Goal: Task Accomplishment & Management: Use online tool/utility

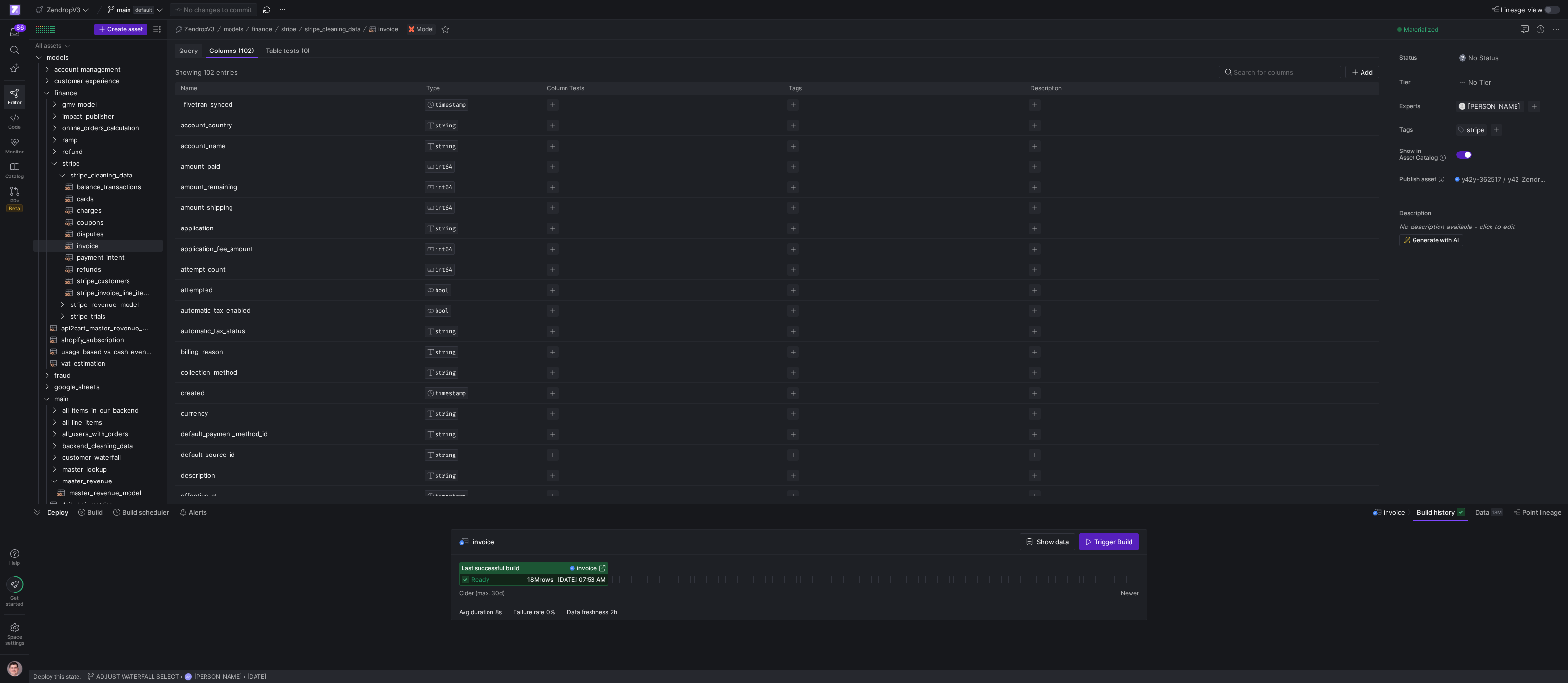
click at [187, 53] on span "Query" at bounding box center [188, 51] width 18 height 6
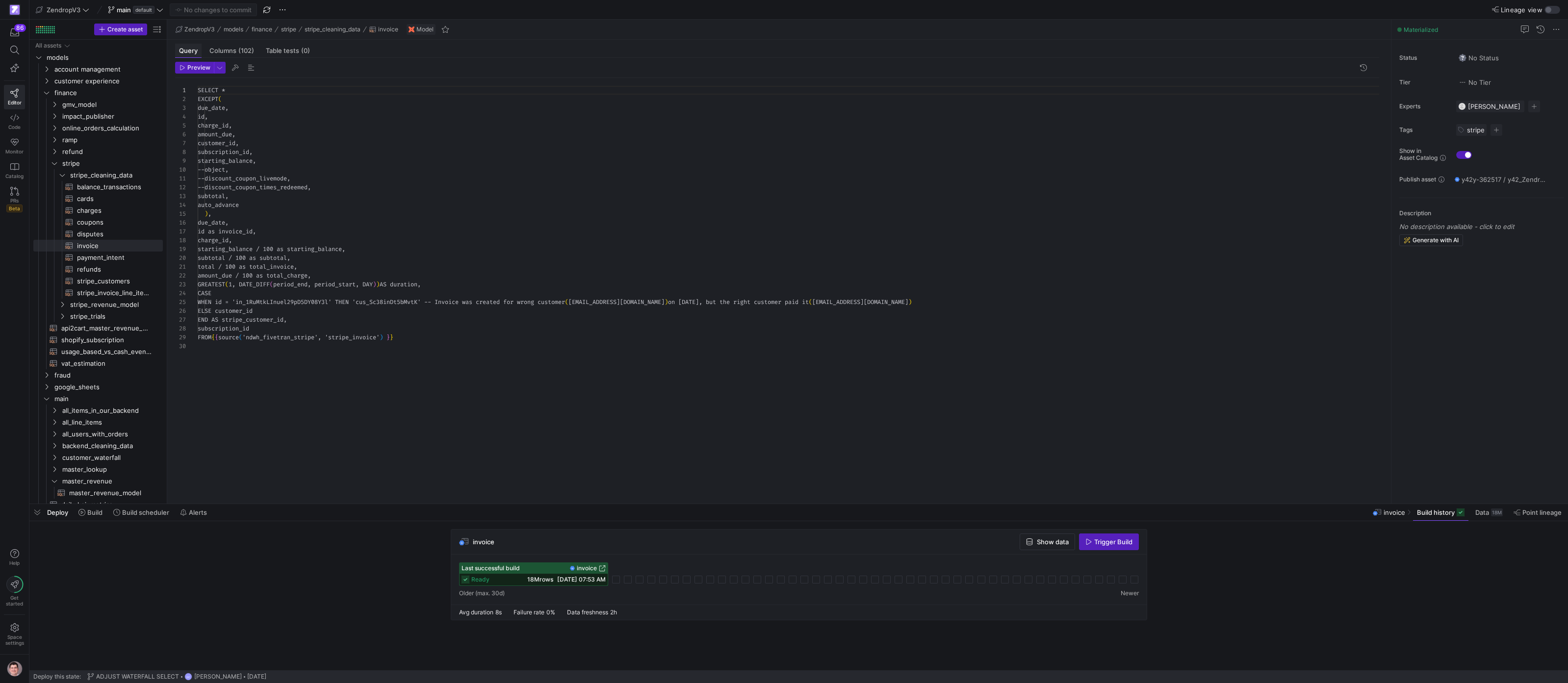
scroll to position [88, 0]
click at [461, 316] on div at bounding box center [784, 342] width 1568 height 683
click at [452, 330] on div "SELECT * EXCEPT ( due_date , id , charge_id , amount_due , customer_id , subscr…" at bounding box center [792, 285] width 1189 height 413
click at [445, 341] on div "SELECT * EXCEPT ( due_date , id , charge_id , amount_due , customer_id , subscr…" at bounding box center [792, 285] width 1189 height 413
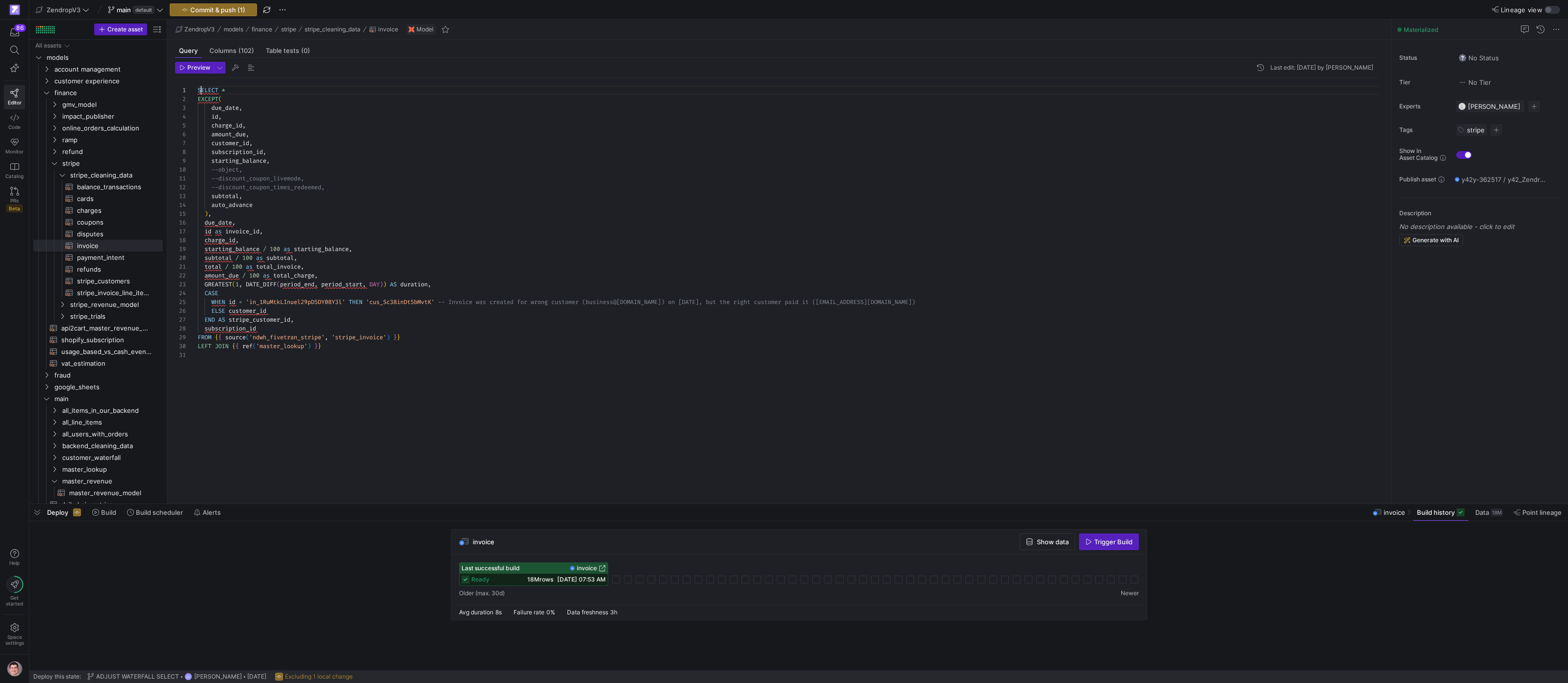
click at [200, 88] on div "SELECT * EXCEPT ( due_date , id , charge_id , amount_due , customer_id , subscr…" at bounding box center [792, 285] width 1189 height 413
click at [275, 319] on div "SELECT * EXCEPT ( due_date , id , charge_id , amount_due , customer_id , subscr…" at bounding box center [792, 285] width 1189 height 413
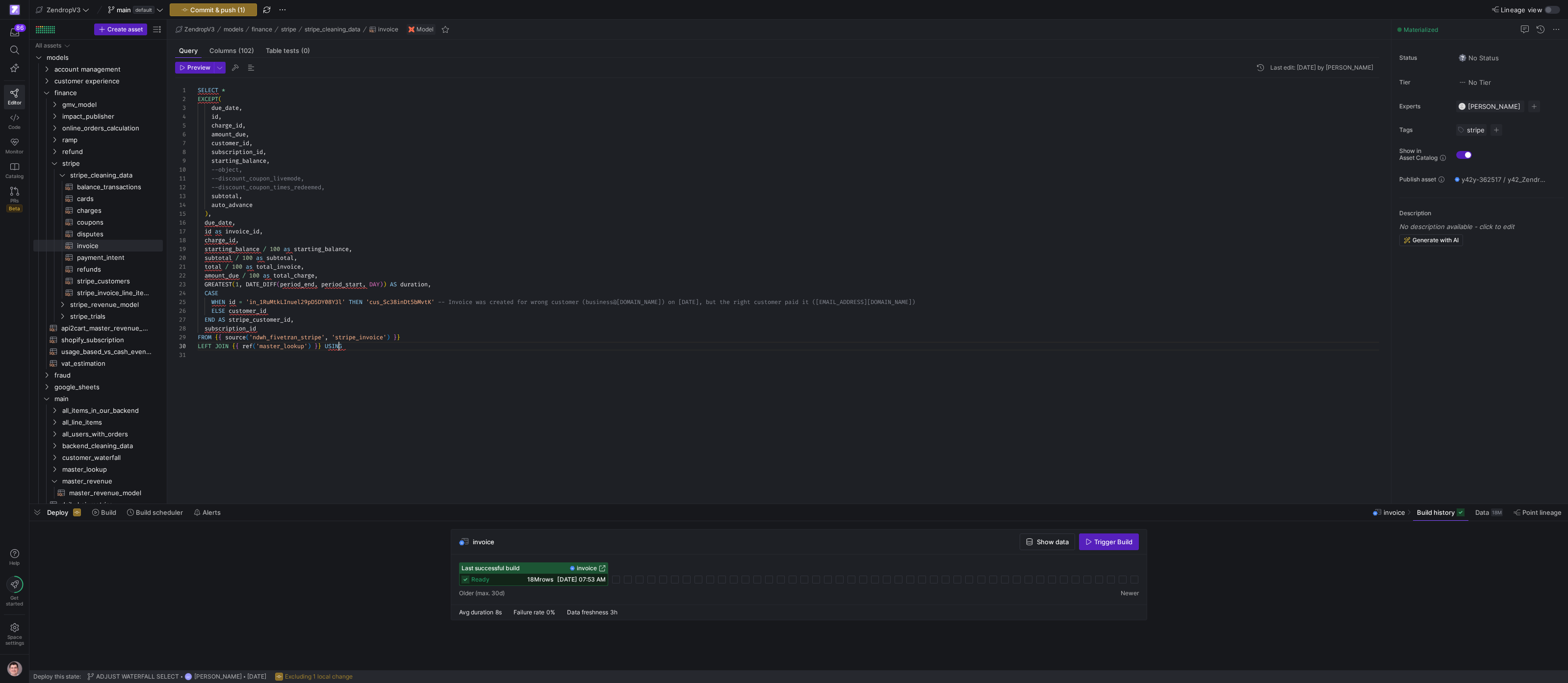
click at [339, 345] on div "SELECT * EXCEPT ( due_date , id , charge_id , amount_due , customer_id , subscr…" at bounding box center [792, 285] width 1189 height 413
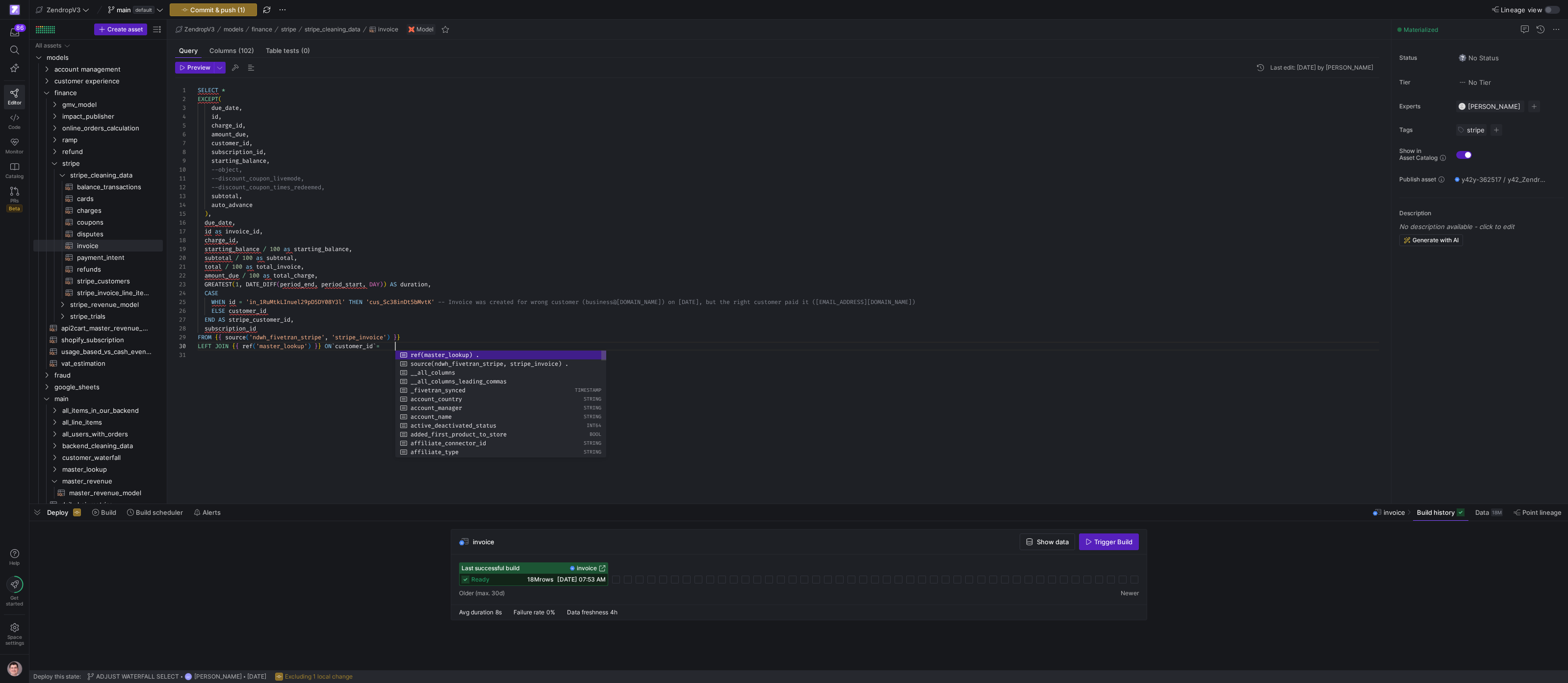
scroll to position [71, 262]
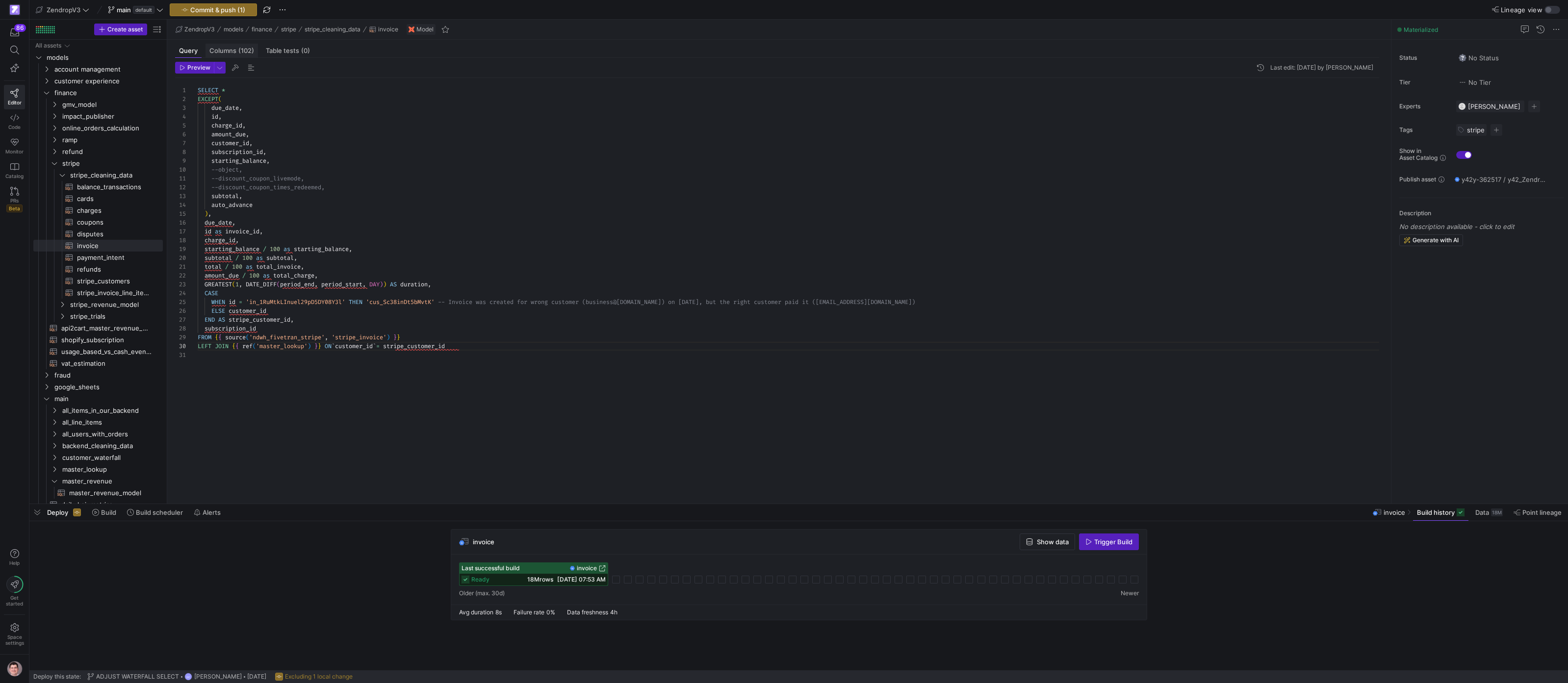
click at [239, 51] on span "(102)" at bounding box center [246, 51] width 16 height 6
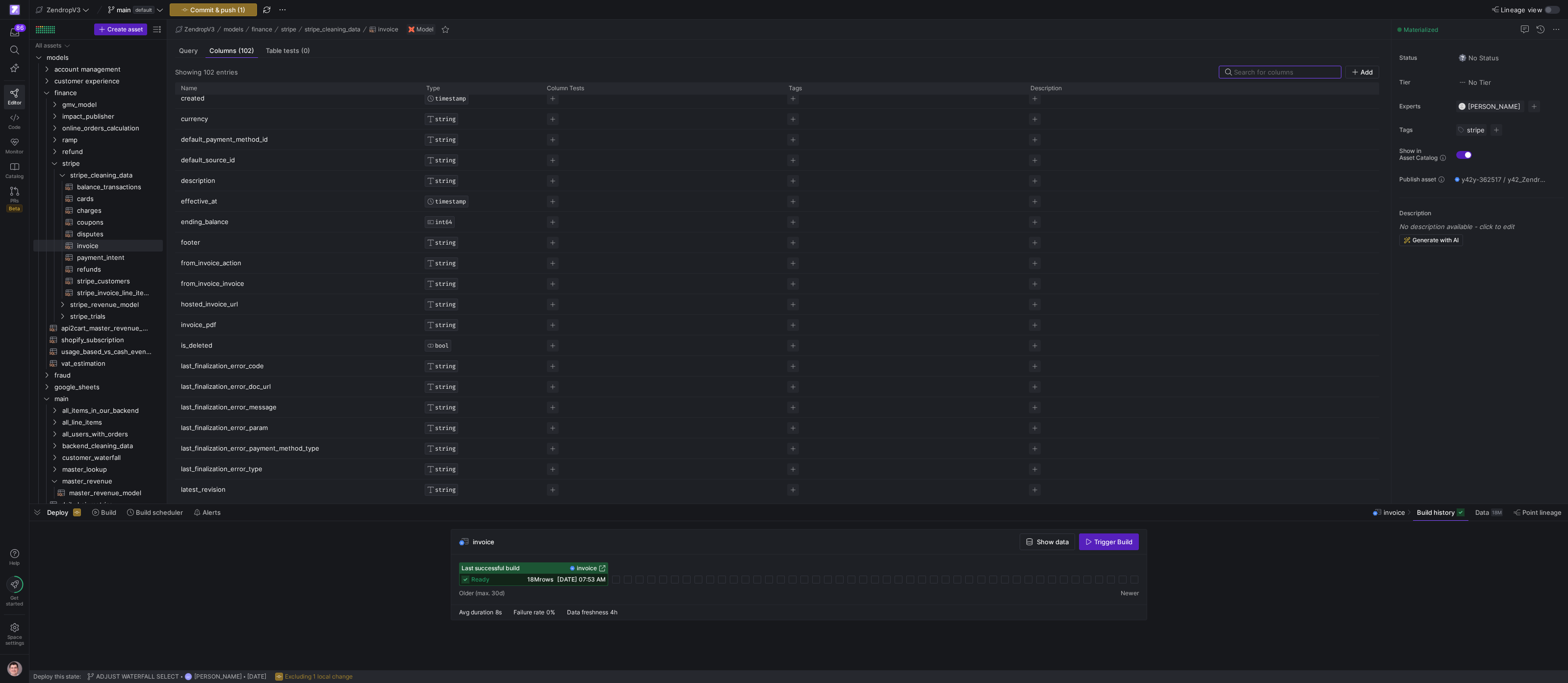
scroll to position [308, 0]
click at [186, 57] on div "Query" at bounding box center [188, 51] width 27 height 14
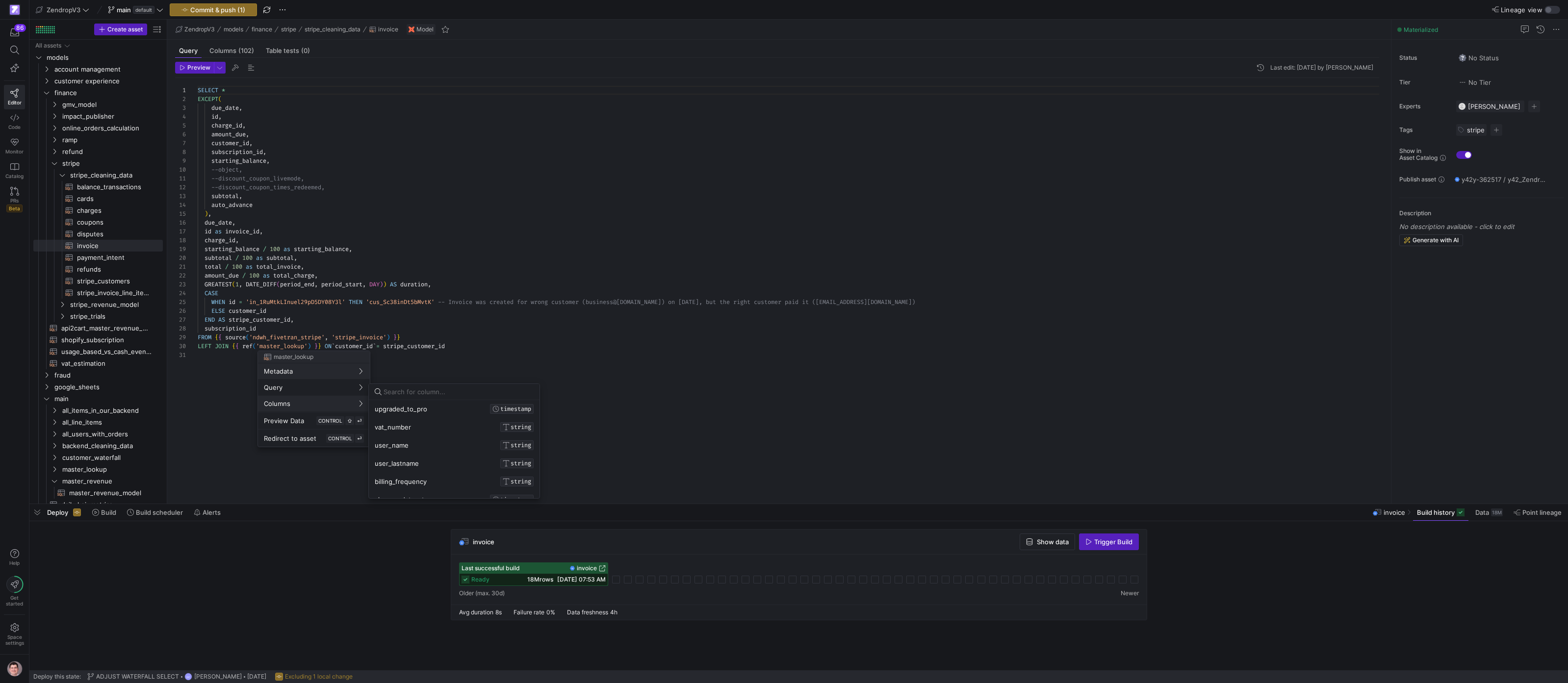
click at [398, 448] on div "total_orders_fulfilled INT64 total_units_sold_on_shopify INT64 trial_start_at T…" at bounding box center [454, 408] width 171 height 199
click at [206, 388] on div at bounding box center [784, 342] width 1568 height 683
click at [303, 327] on div "SELECT * EXCEPT ( due_date , id , charge_id , amount_due , customer_id , subscr…" at bounding box center [792, 285] width 1189 height 413
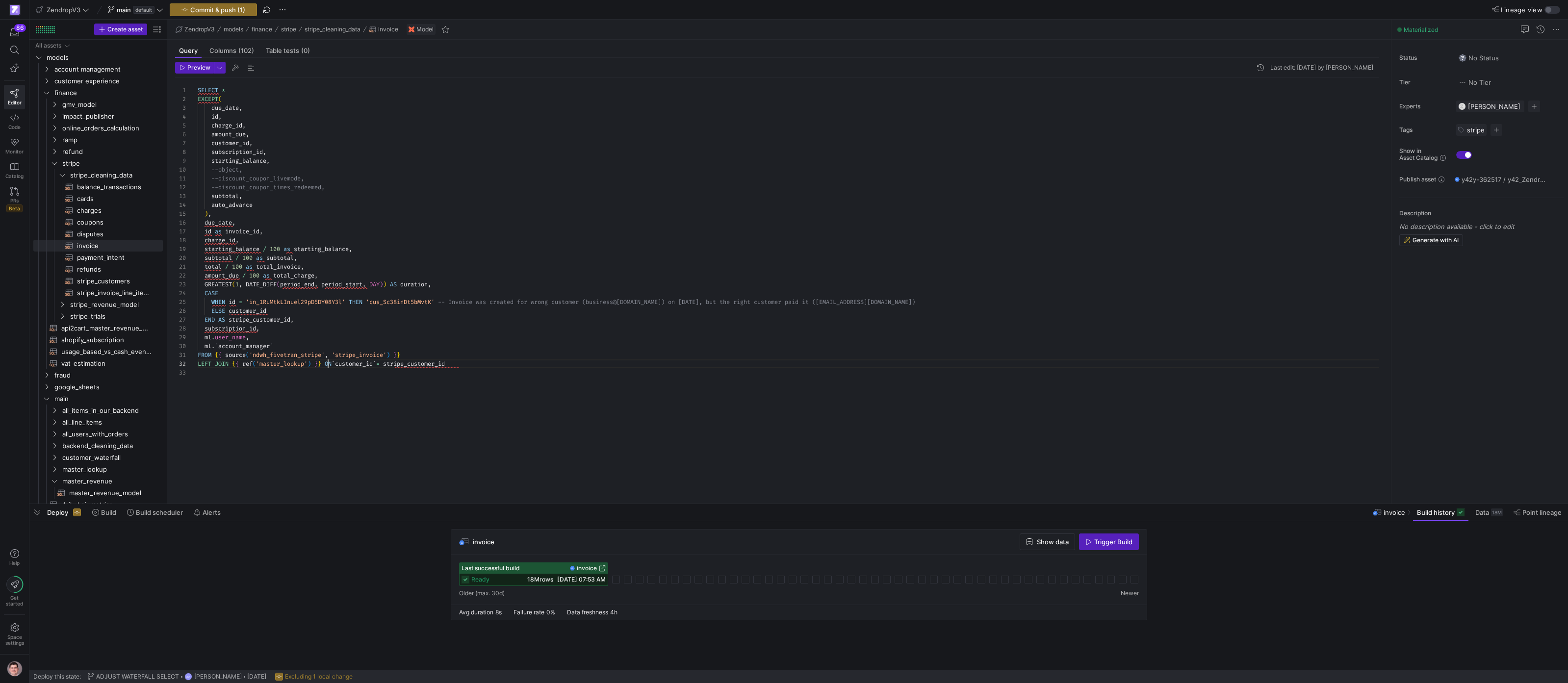
click at [328, 361] on div "SELECT * EXCEPT ( due_date , id , charge_id , amount_due , customer_id , subscr…" at bounding box center [792, 285] width 1189 height 413
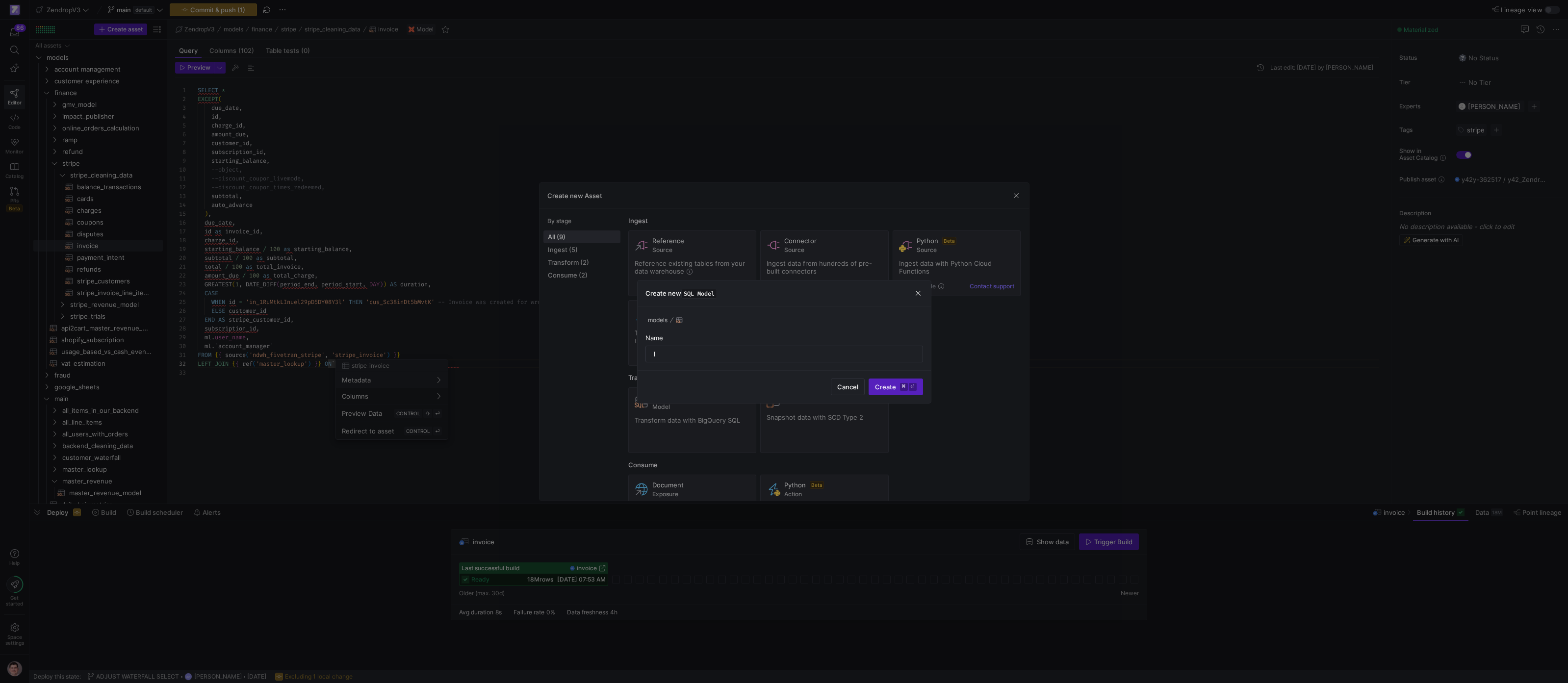
type input "l"
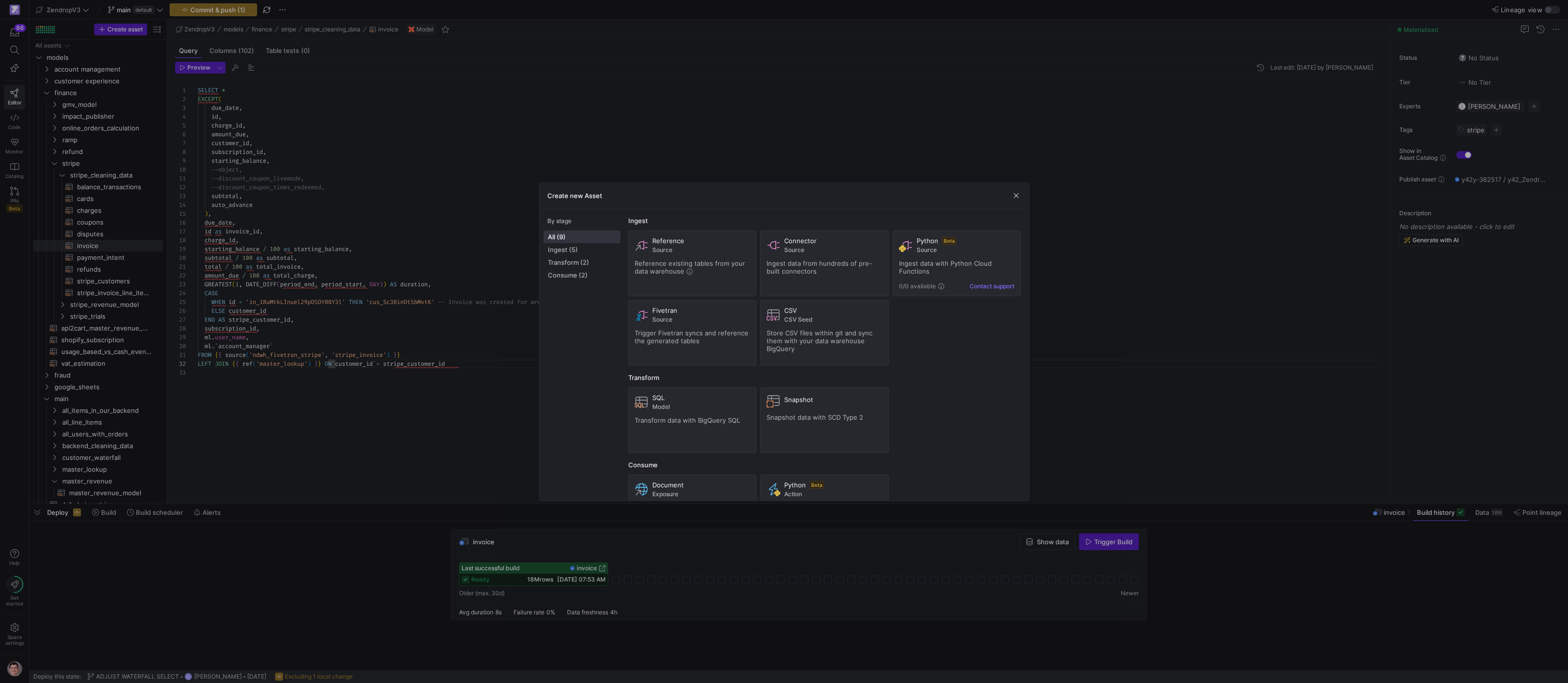
click at [335, 363] on div at bounding box center [784, 342] width 1568 height 683
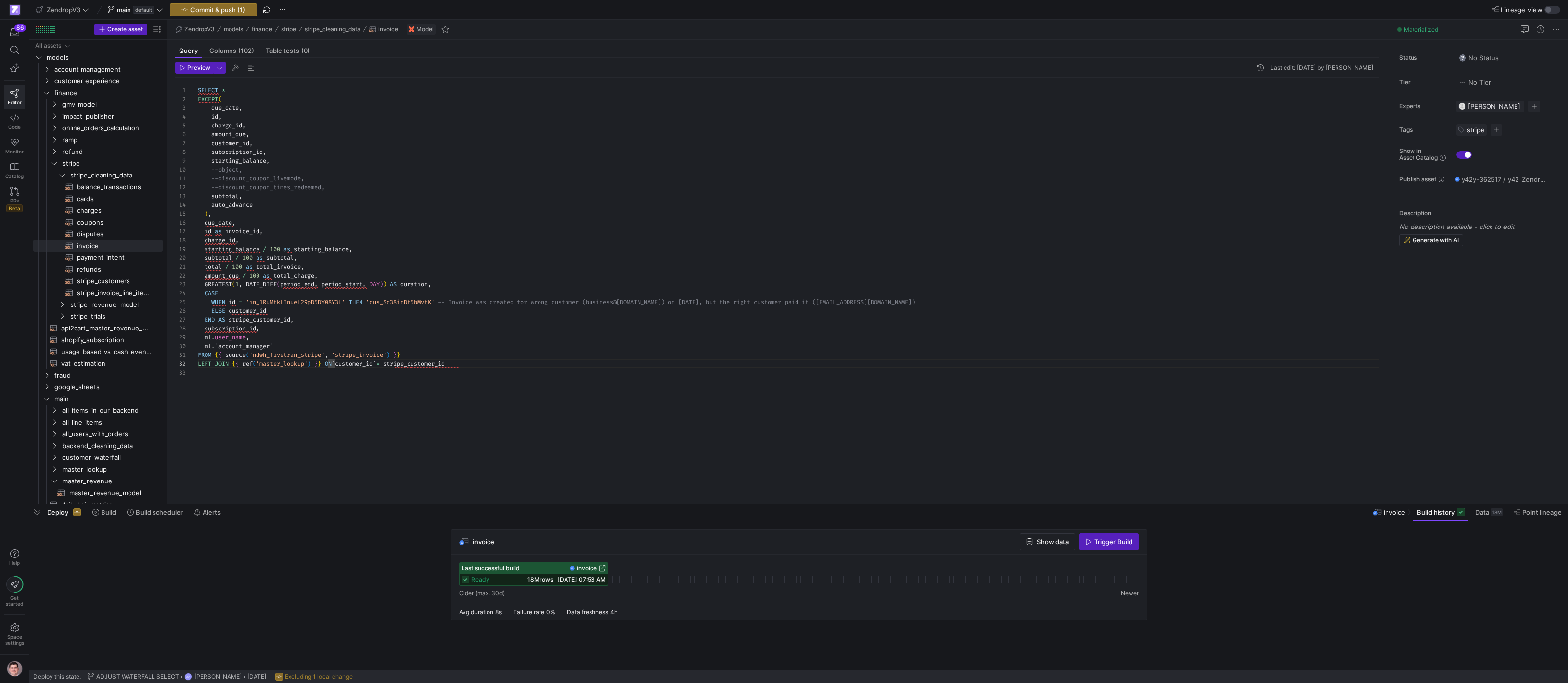
click at [333, 364] on div "SELECT * EXCEPT ( due_date , id , charge_id , amount_due , customer_id , subscr…" at bounding box center [792, 285] width 1189 height 413
click at [328, 364] on div "SELECT * EXCEPT ( due_date , id , charge_id , amount_due , customer_id , subscr…" at bounding box center [792, 285] width 1189 height 413
click at [199, 69] on span "Preview" at bounding box center [199, 67] width 23 height 7
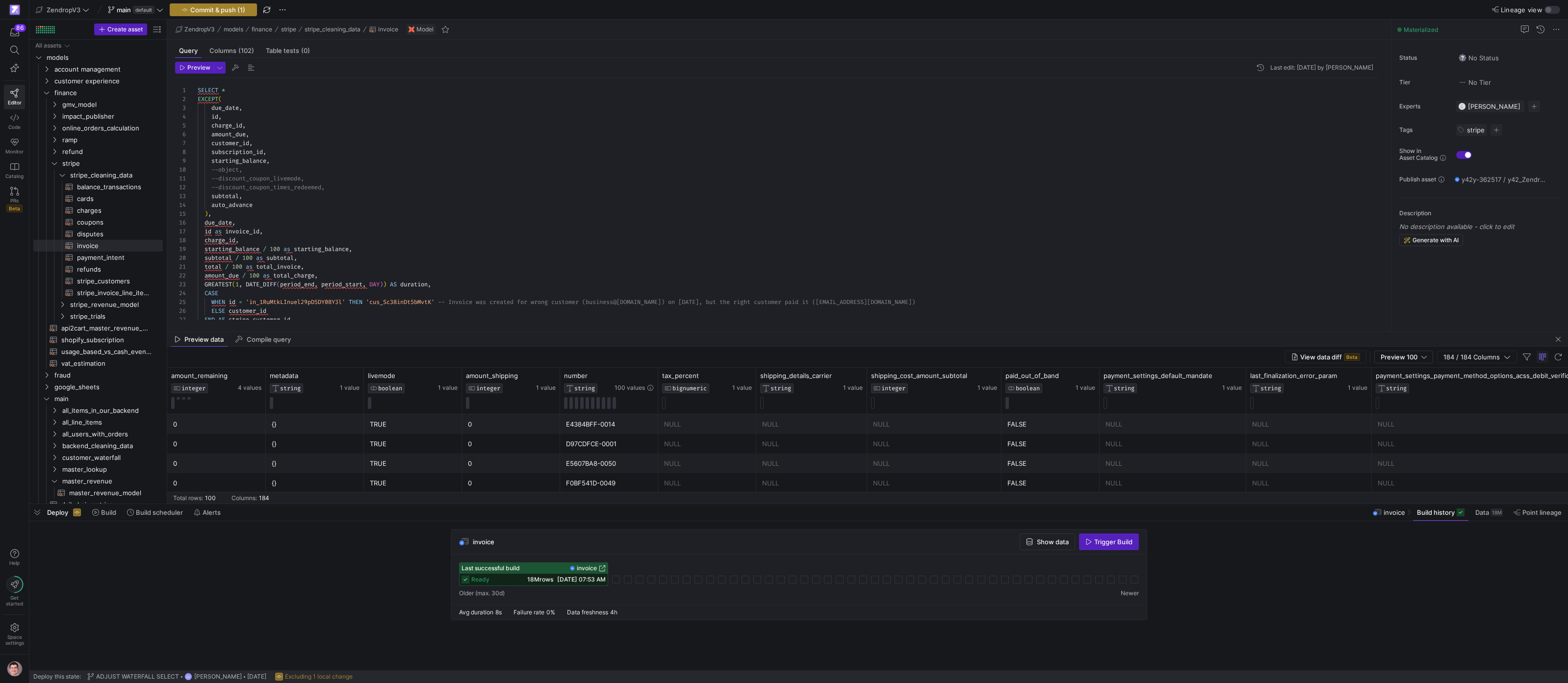
click at [216, 10] on span "Commit & push (1)" at bounding box center [218, 10] width 55 height 8
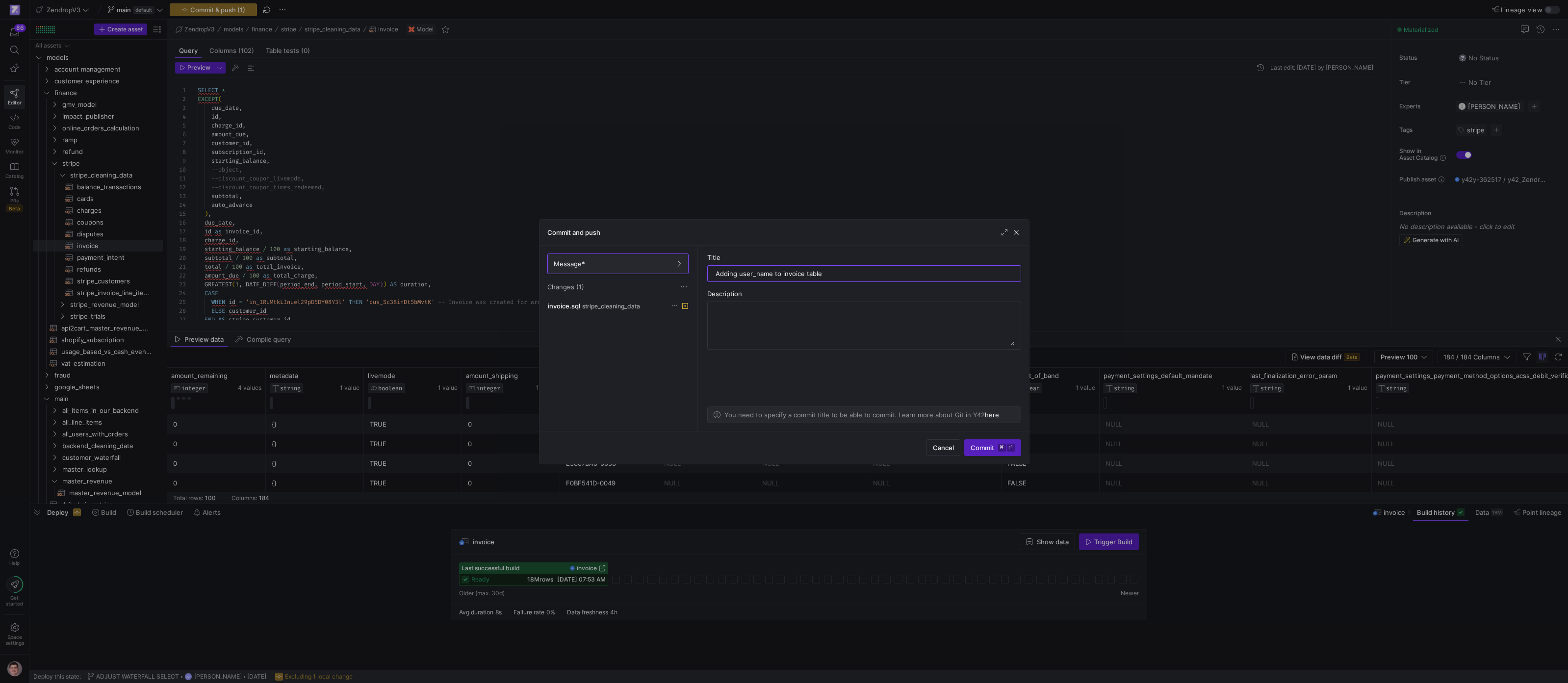
type input "Adding user_name to invoice table"
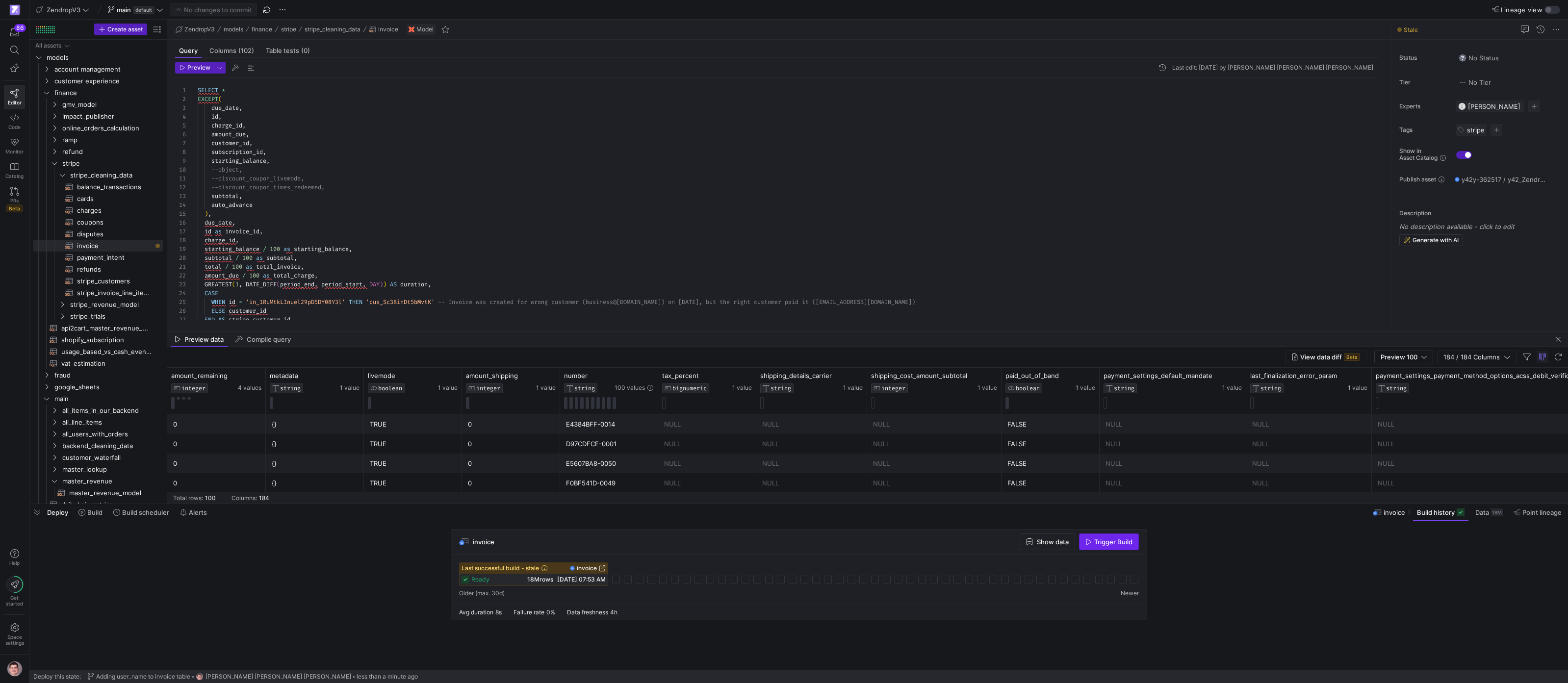
click at [1122, 547] on span "button" at bounding box center [1109, 541] width 59 height 16
click at [199, 92] on div "SELECT * EXCEPT ( due_date , id , charge_id , amount_due , customer_id , subscr…" at bounding box center [792, 228] width 1189 height 299
click at [121, 237] on span "disputes​​​​​​​​​​" at bounding box center [114, 234] width 74 height 11
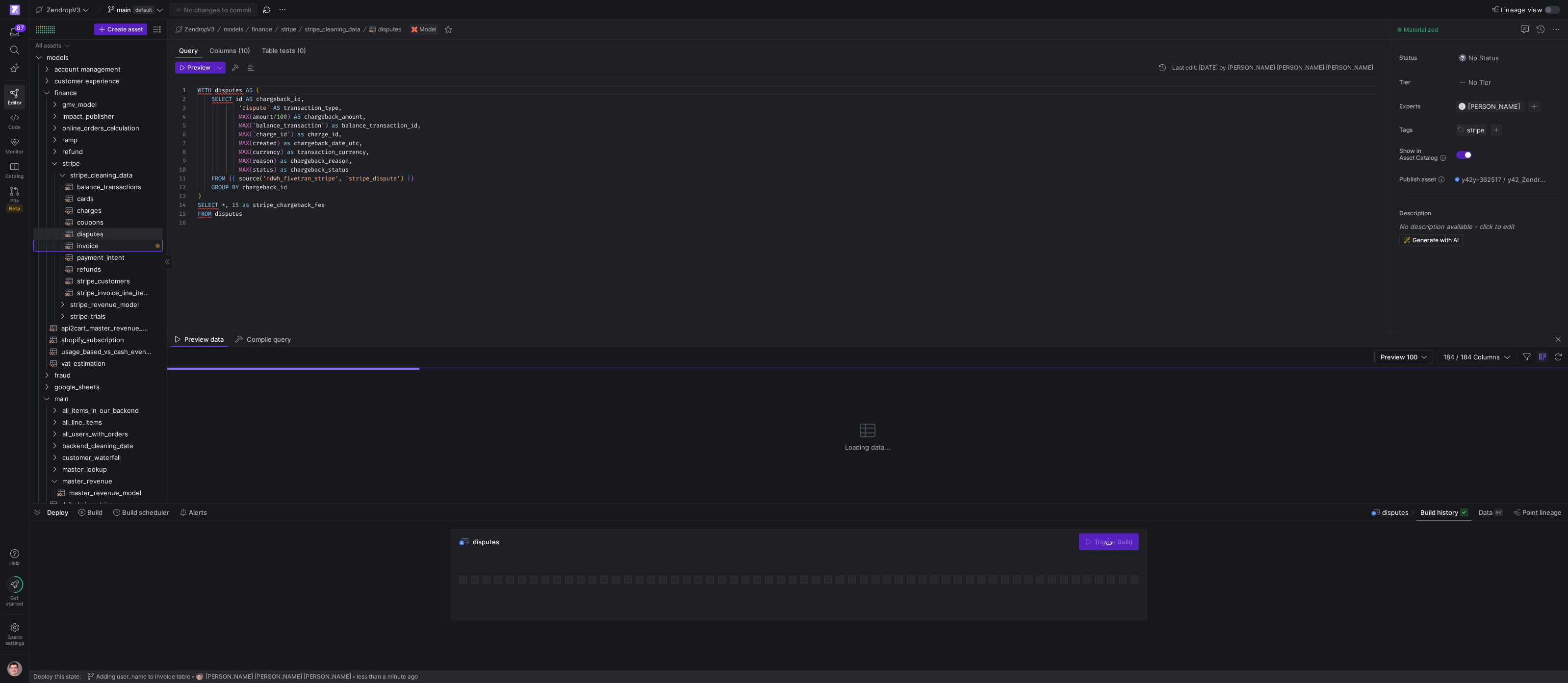
click at [122, 245] on span "invoice​​​​​​​​​​" at bounding box center [114, 246] width 74 height 11
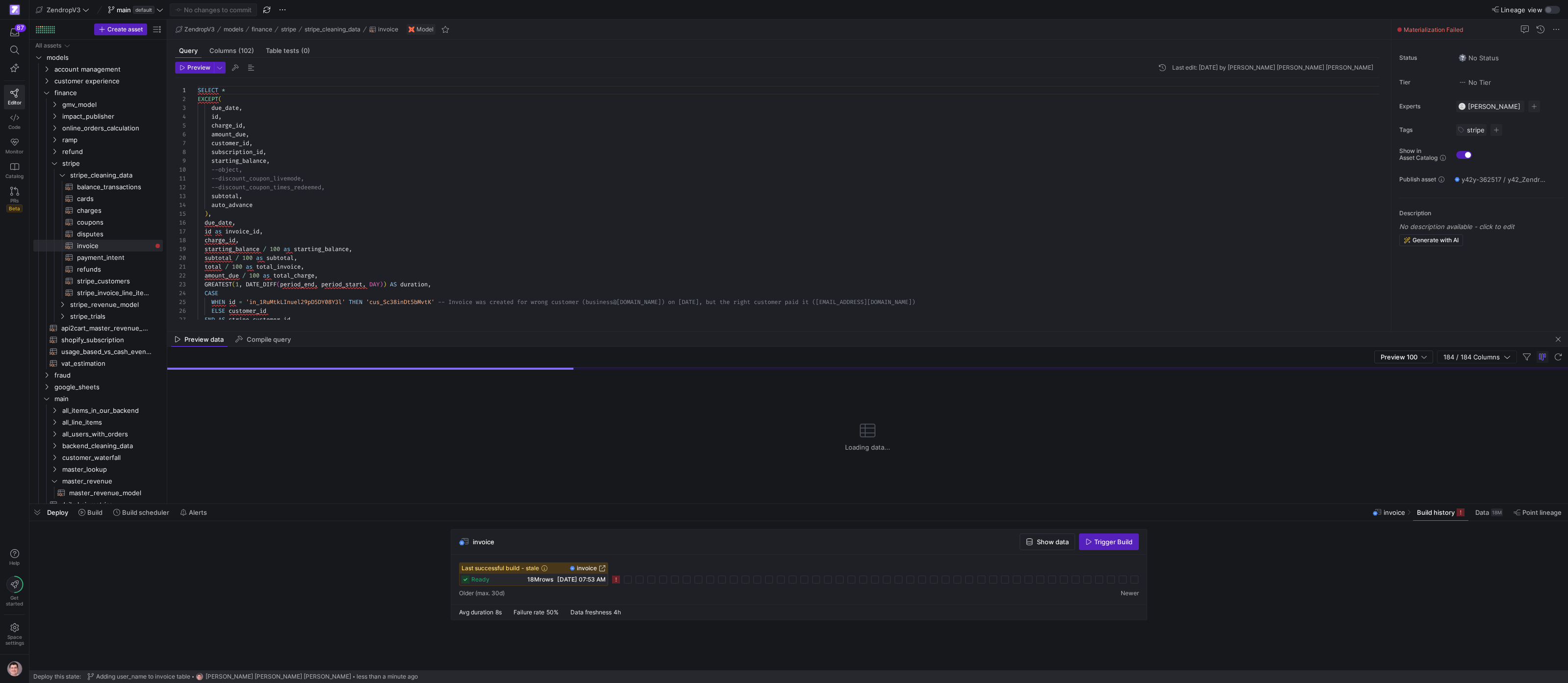
click at [620, 579] on icon at bounding box center [616, 579] width 8 height 8
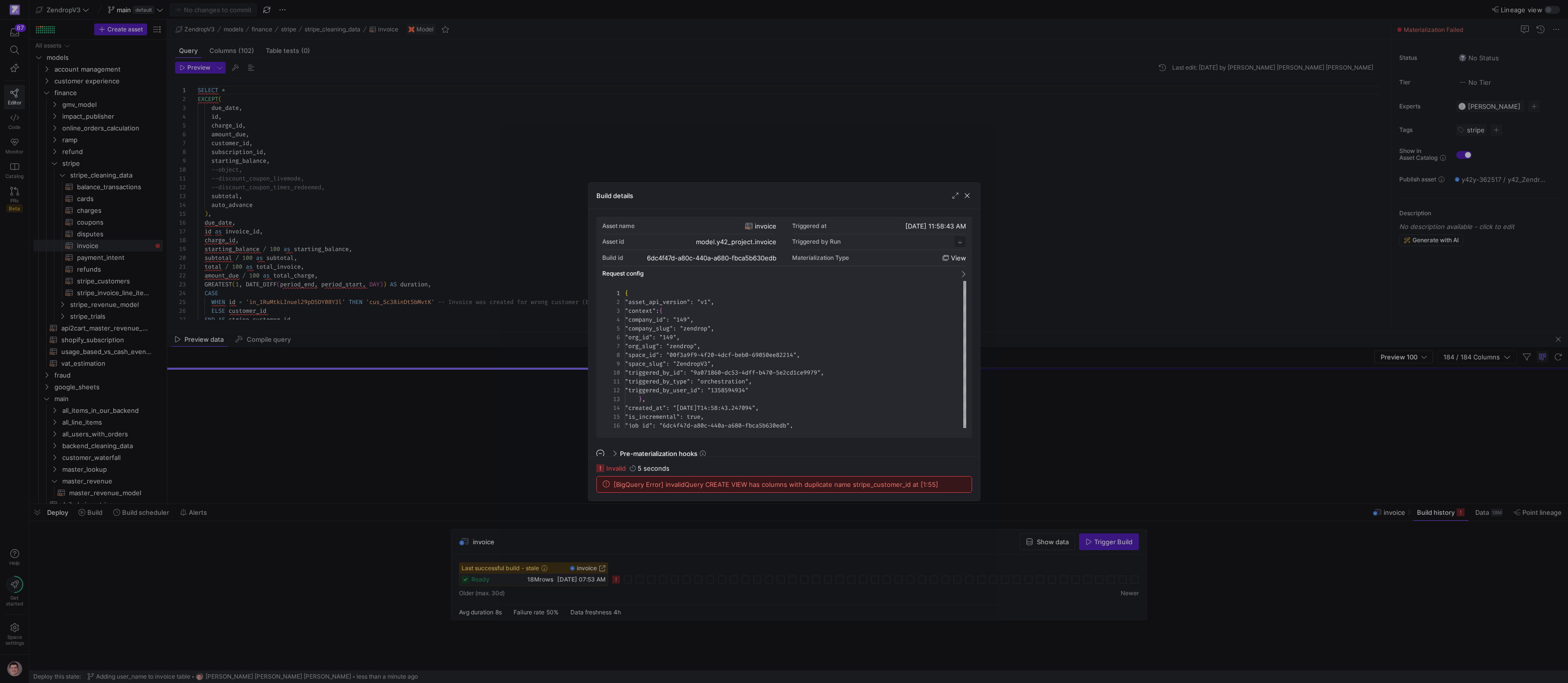
scroll to position [88, 0]
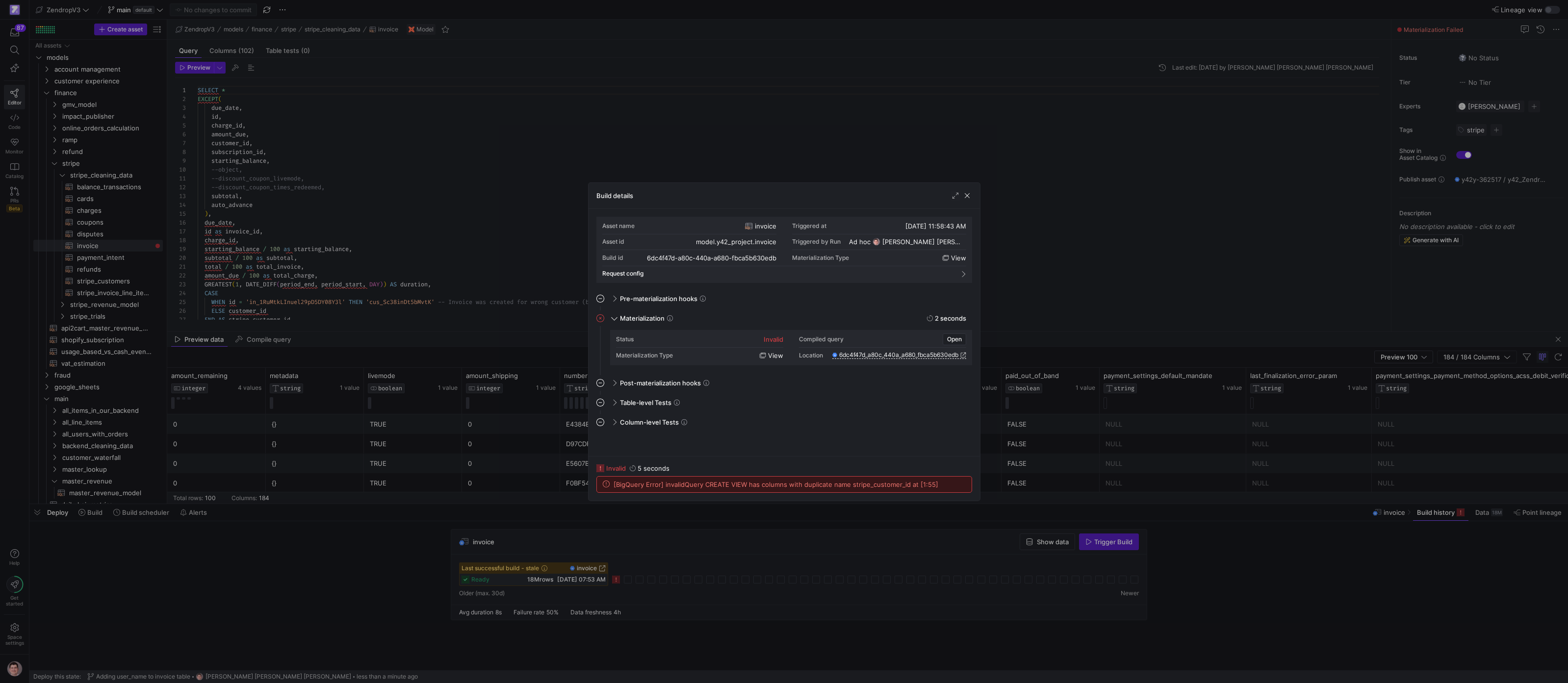
click at [414, 217] on div at bounding box center [784, 342] width 1568 height 683
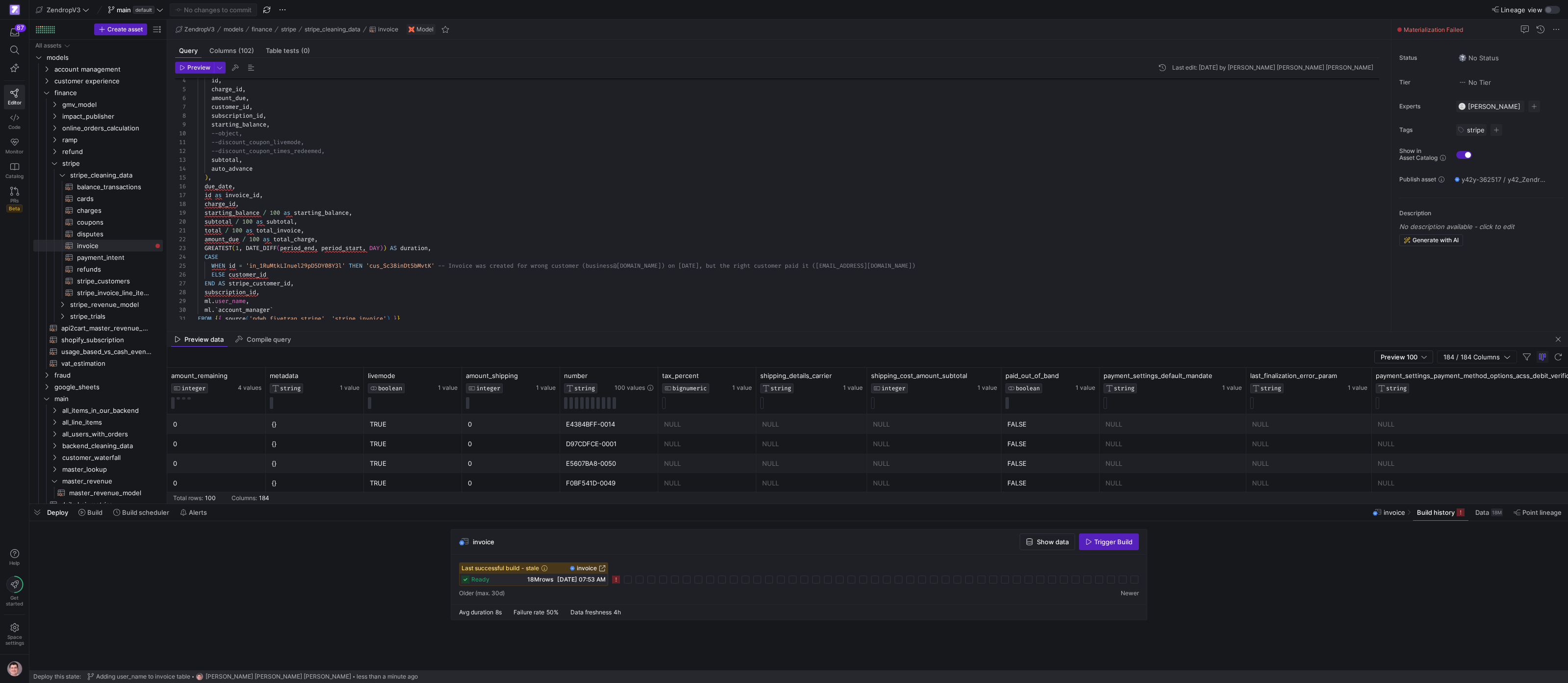
click at [281, 168] on div "amount_due , customer_id , subscription_id , starting_balance , --object, --dis…" at bounding box center [792, 191] width 1189 height 299
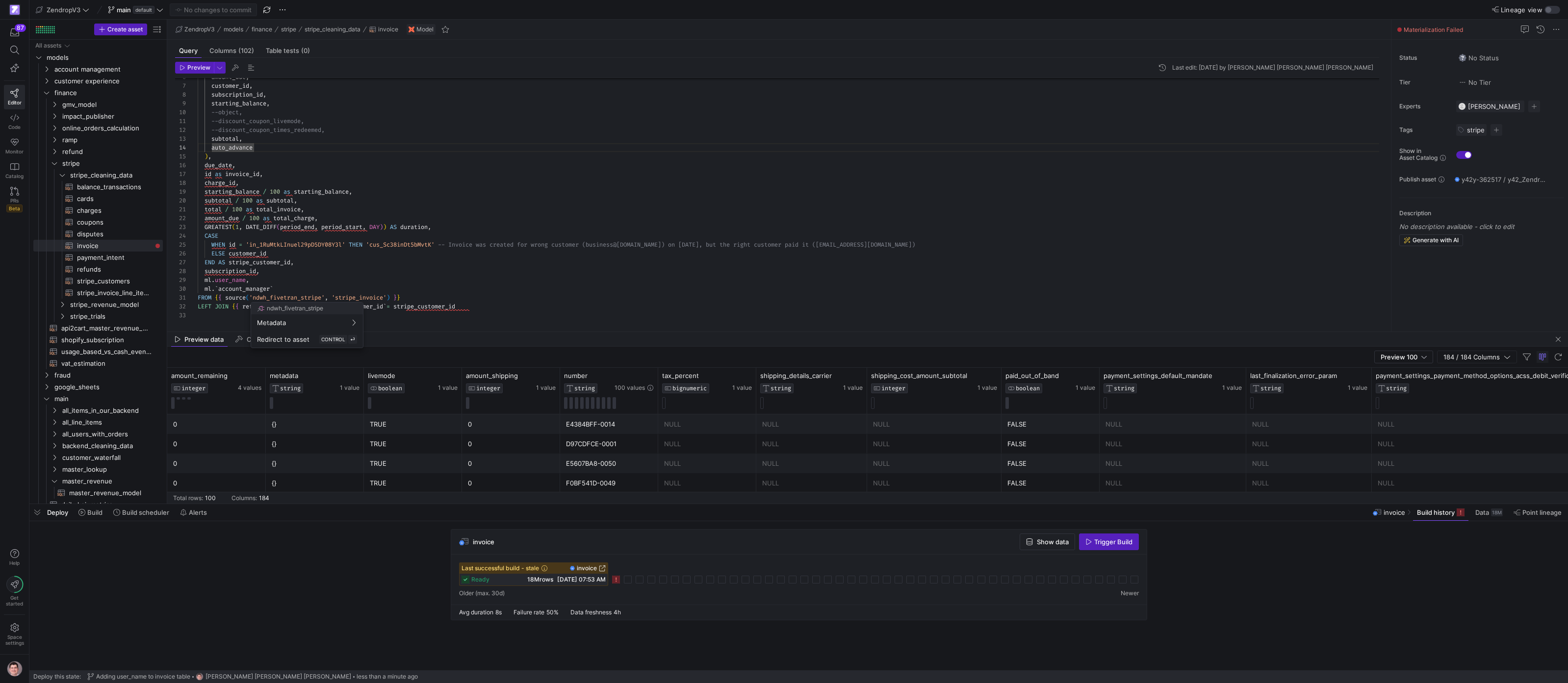
click at [473, 294] on div at bounding box center [784, 342] width 1568 height 683
click at [473, 294] on div "amount_due , customer_id , subscription_id , starting_balance , --object, --dis…" at bounding box center [792, 170] width 1189 height 299
click at [472, 296] on div "amount_due , customer_id , subscription_id , starting_balance , --object, --dis…" at bounding box center [792, 170] width 1189 height 299
click at [414, 298] on div "amount_due , customer_id , subscription_id , starting_balance , --object, --dis…" at bounding box center [792, 170] width 1189 height 299
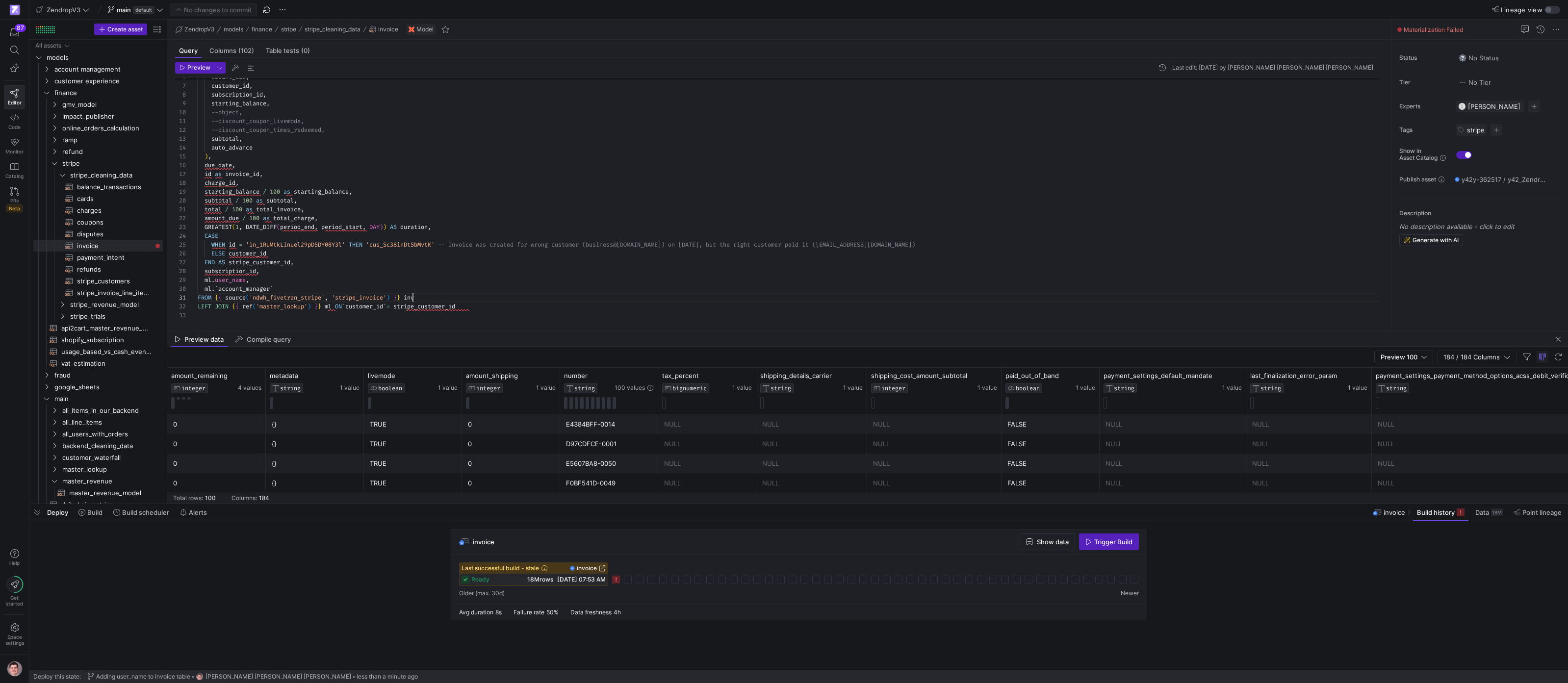
click at [414, 298] on div "amount_due , customer_id , subscription_id , starting_balance , --object, --dis…" at bounding box center [792, 170] width 1189 height 299
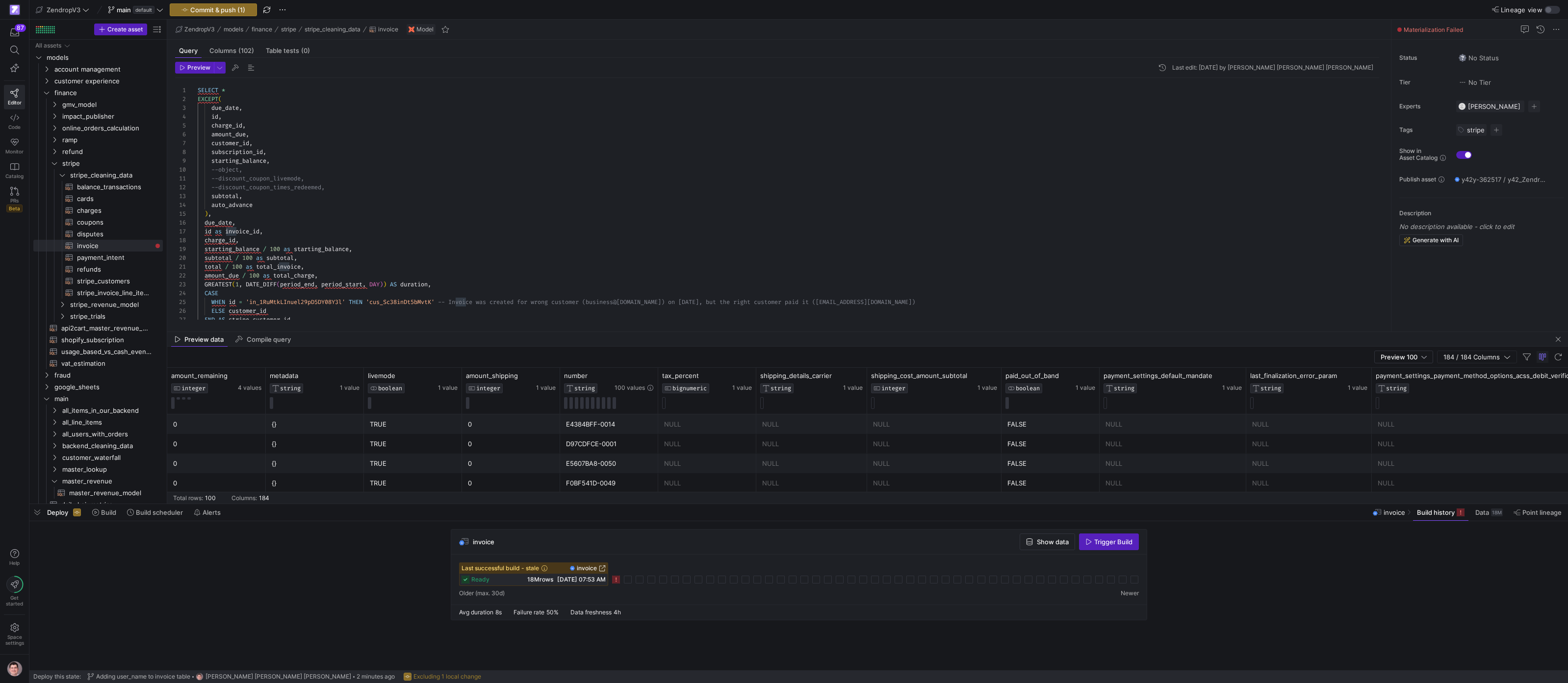
scroll to position [71, 74]
click at [305, 157] on div "amount_due , customer_id , subscription_id , starting_balance , --object, --dis…" at bounding box center [792, 228] width 1189 height 299
click at [221, 91] on div "amount_due , customer_id , subscription_id , starting_balance , --object, --dis…" at bounding box center [792, 228] width 1189 height 299
click at [237, 11] on div "Commit & push (1)" at bounding box center [213, 10] width 87 height 13
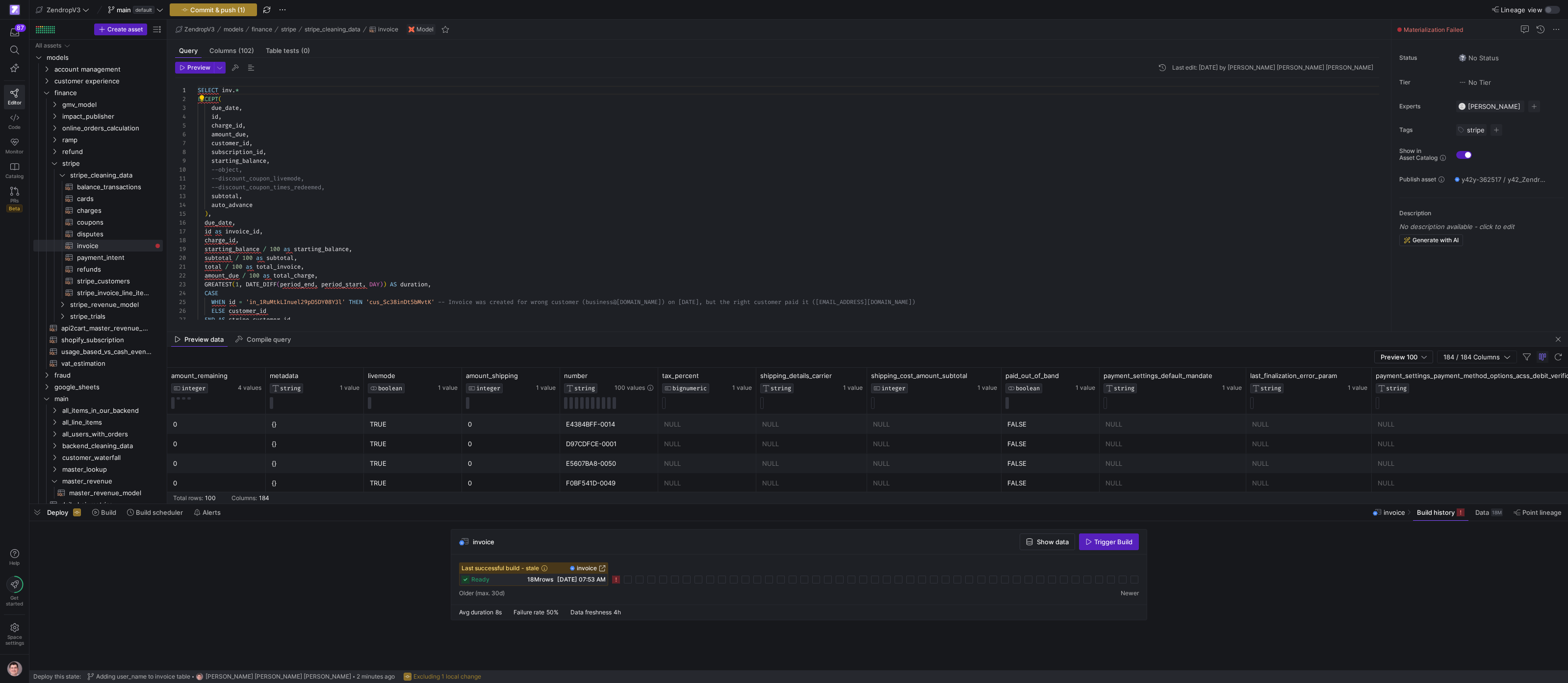
click at [233, 11] on span "Commit & push (1)" at bounding box center [218, 10] width 55 height 8
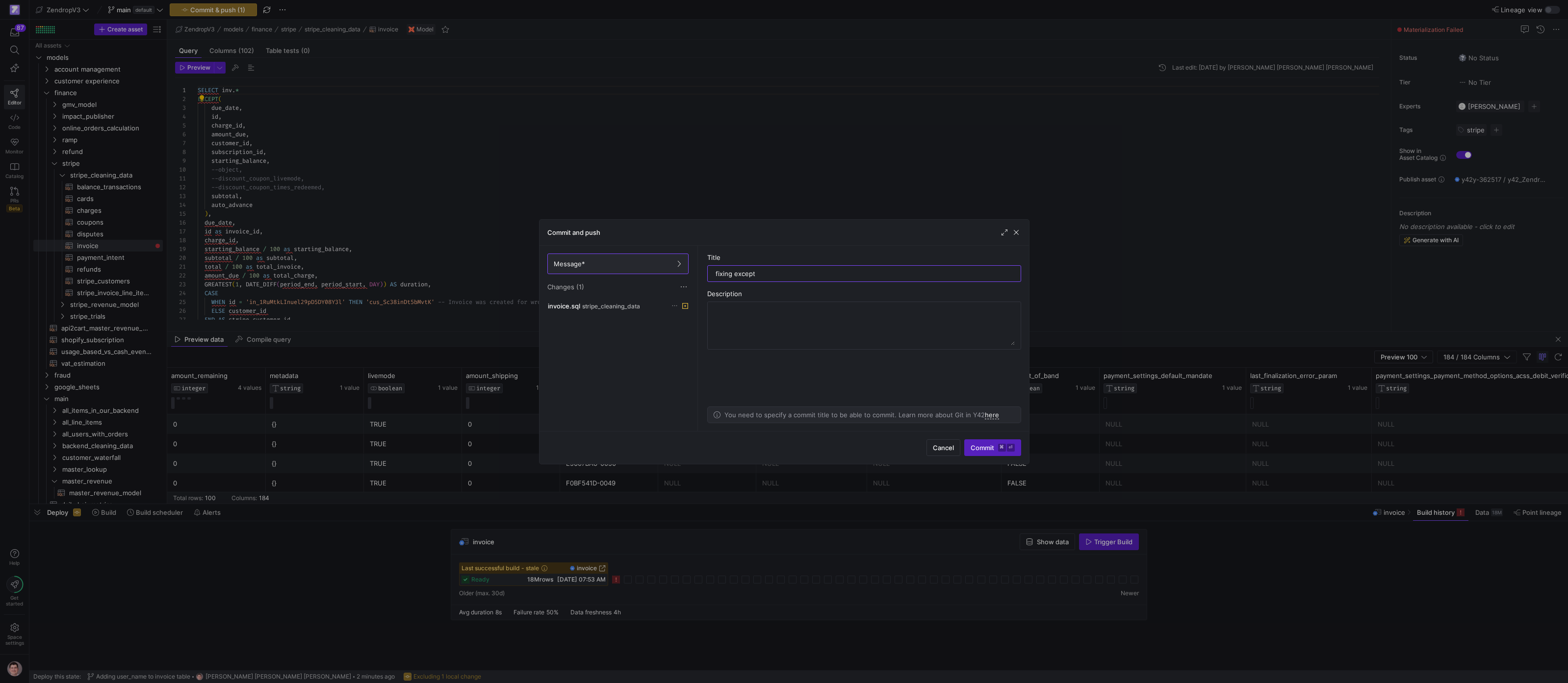
type input "fixing except"
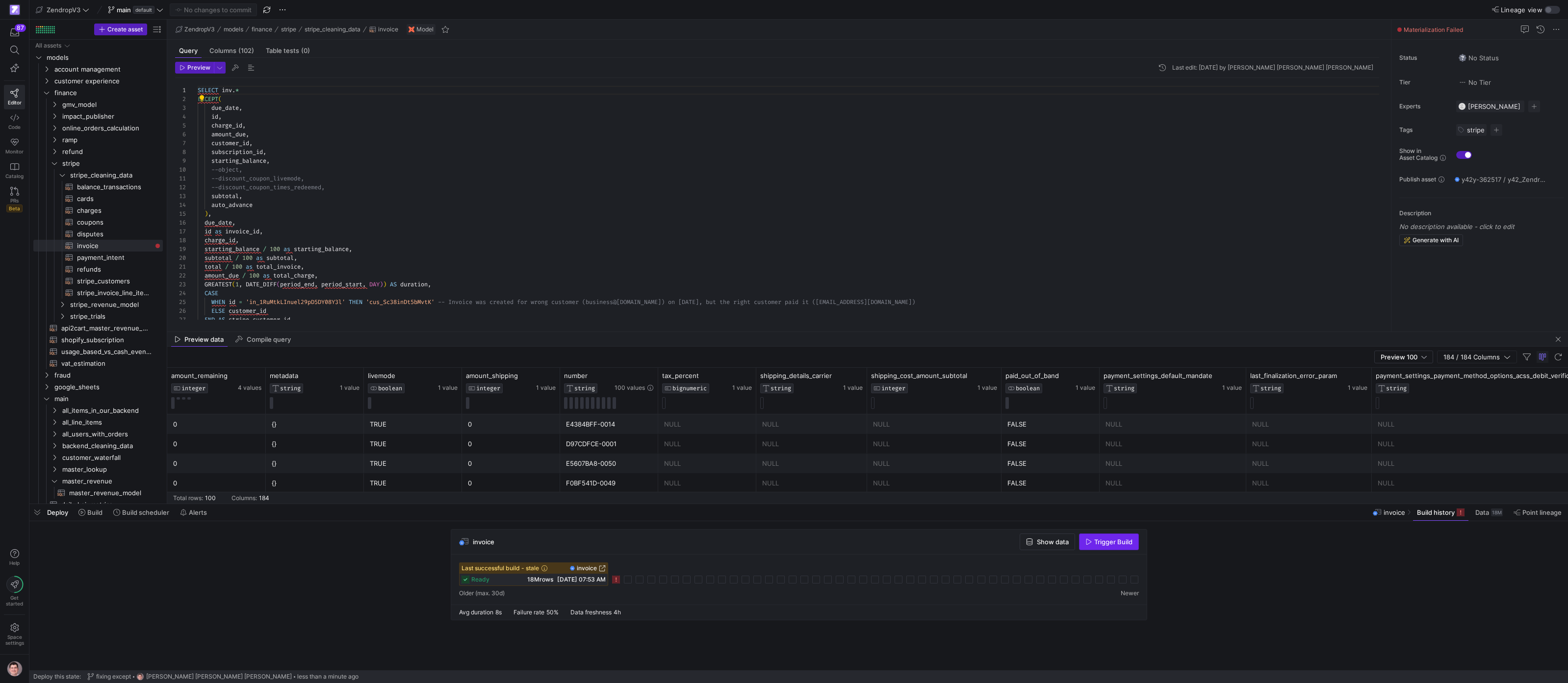
click at [1128, 542] on span "Trigger Build" at bounding box center [1113, 541] width 38 height 8
click at [632, 578] on icon at bounding box center [627, 579] width 8 height 8
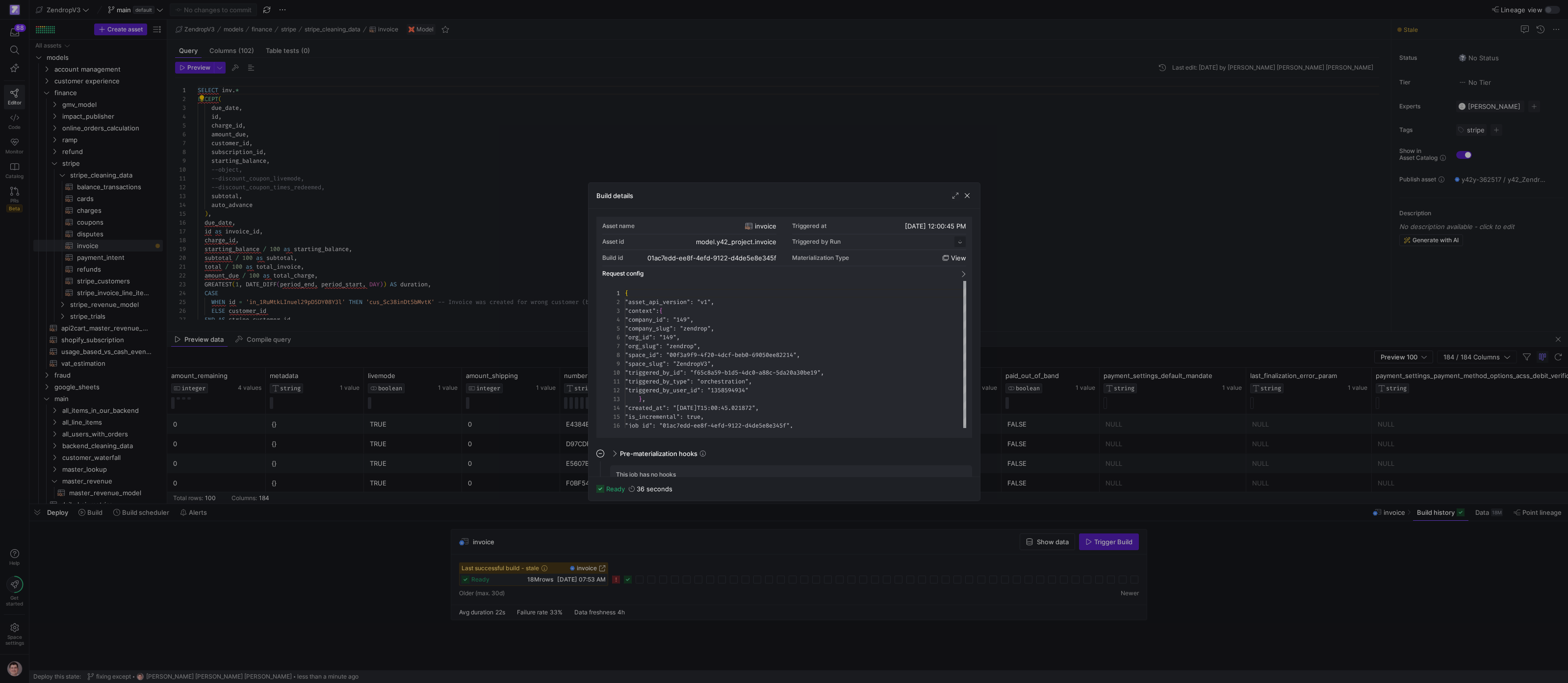
scroll to position [88, 0]
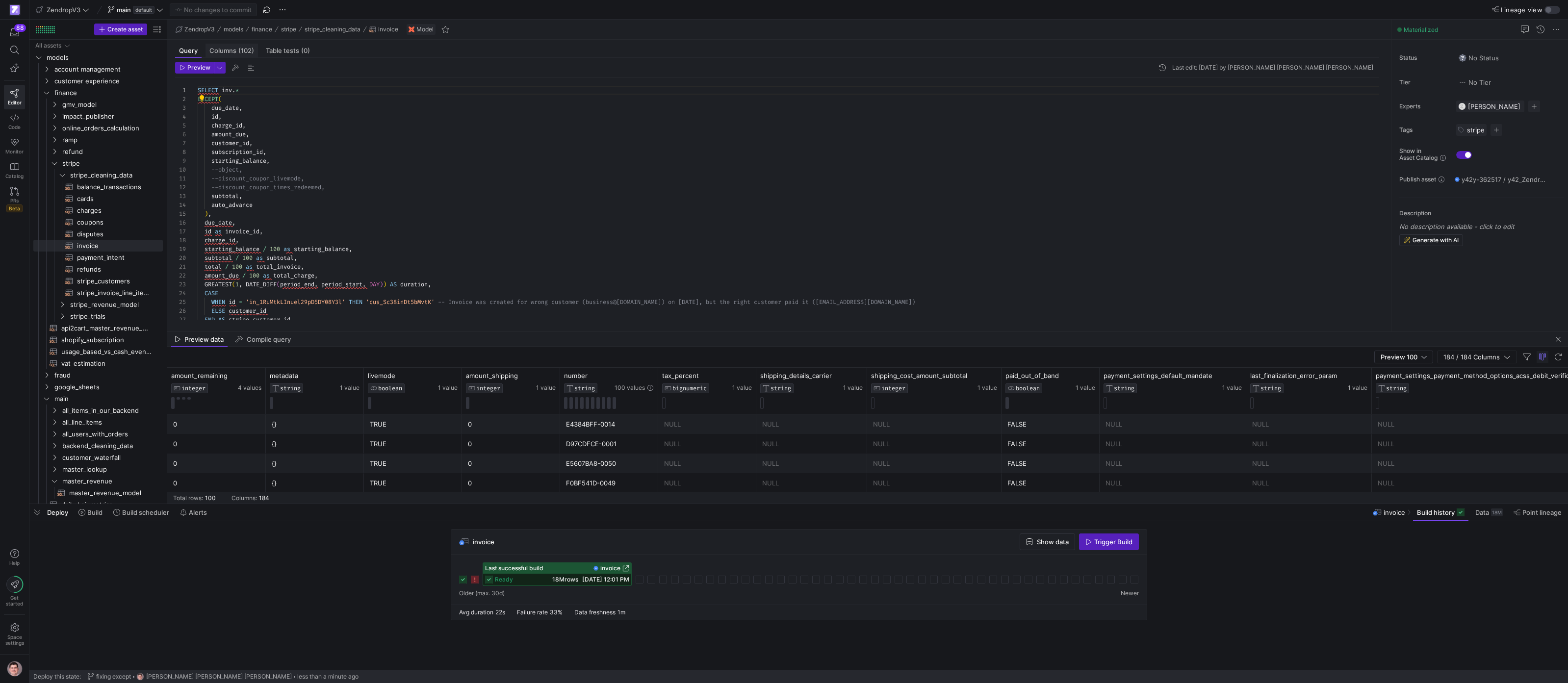
click at [249, 51] on span "(102)" at bounding box center [246, 51] width 16 height 6
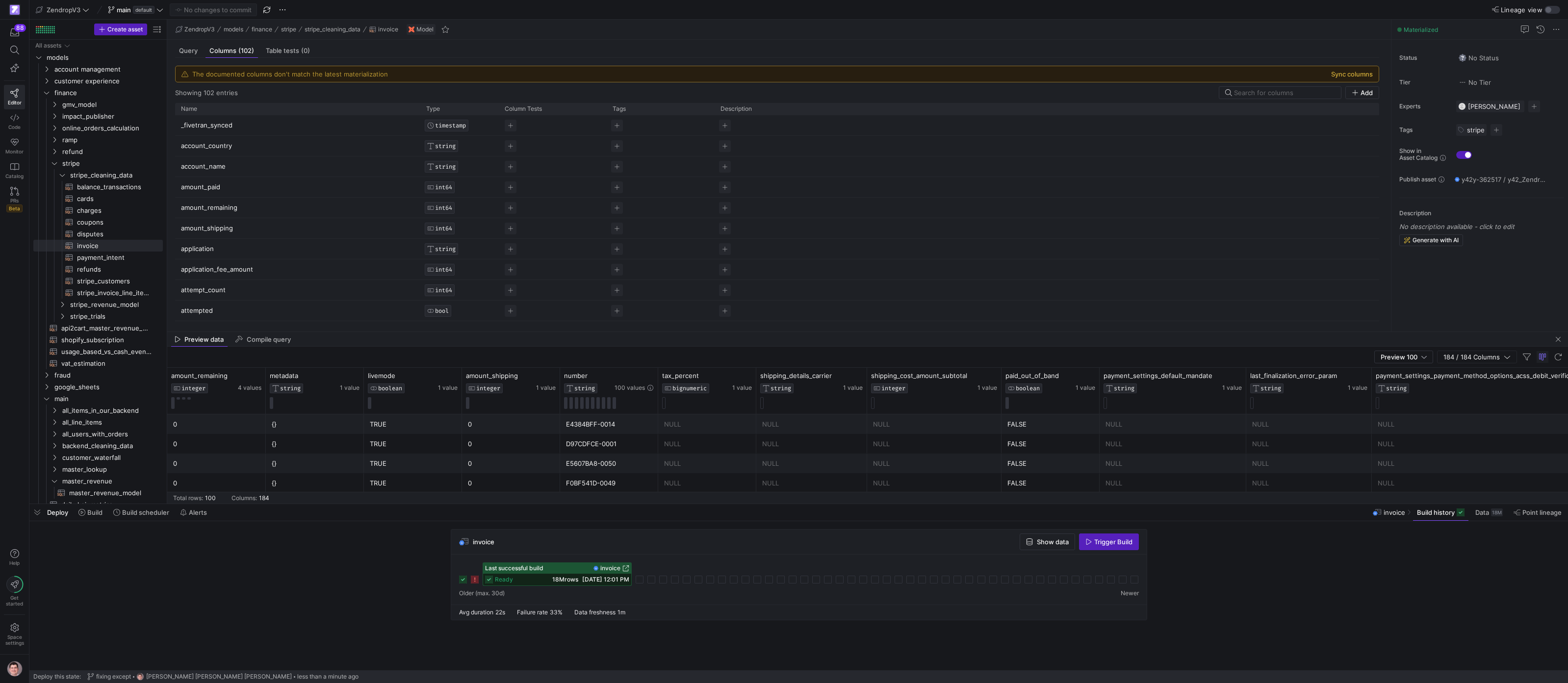
click at [1344, 71] on button "Sync columns" at bounding box center [1352, 74] width 42 height 8
